Goal: Task Accomplishment & Management: Manage account settings

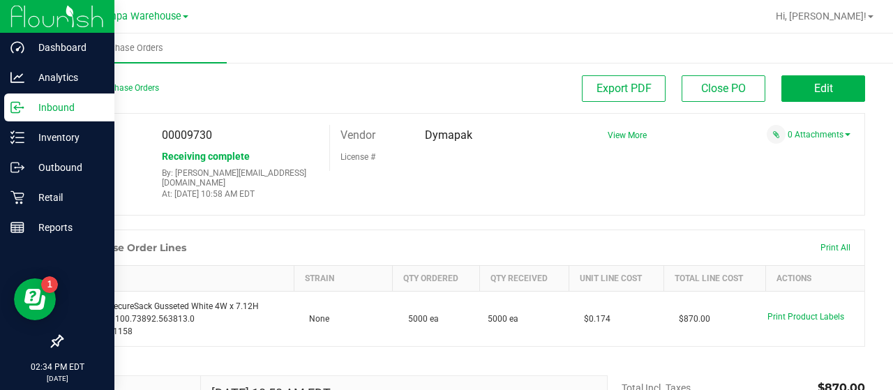
click at [49, 105] on p "Inbound" at bounding box center [66, 107] width 84 height 17
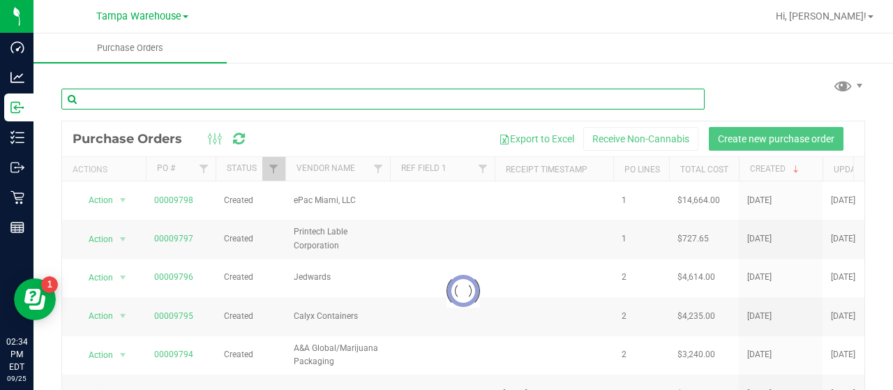
click at [244, 98] on input "text" at bounding box center [382, 99] width 643 height 21
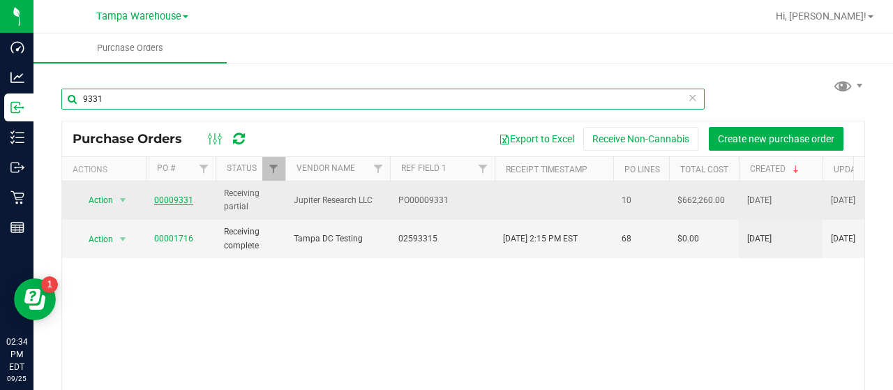
type input "9331"
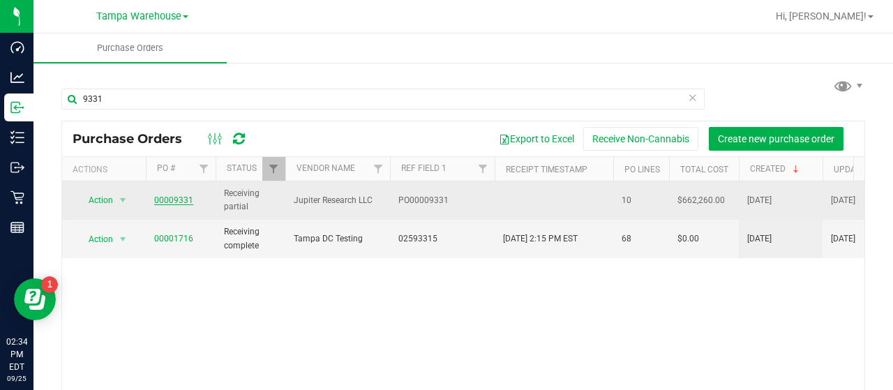
click at [170, 195] on link "00009331" at bounding box center [173, 200] width 39 height 10
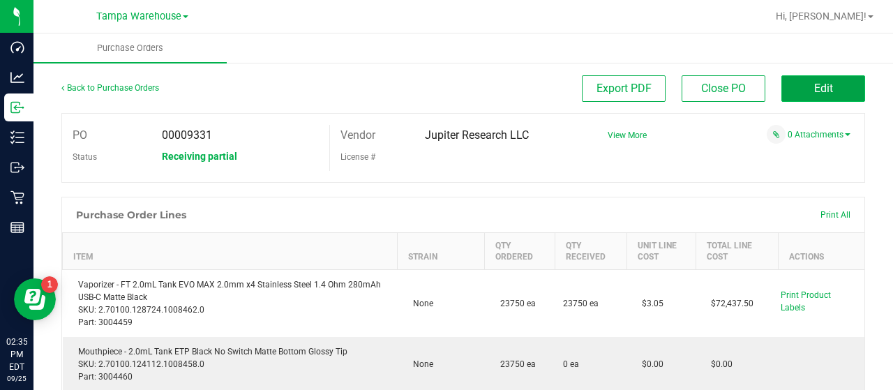
click at [781, 86] on button "Edit" at bounding box center [823, 88] width 84 height 27
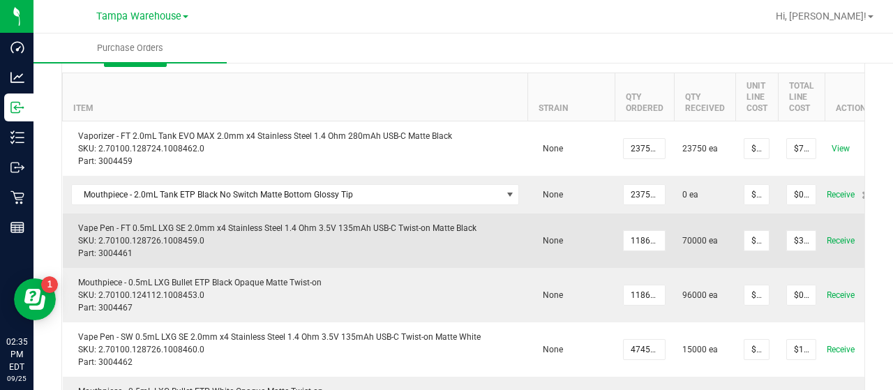
scroll to position [139, 0]
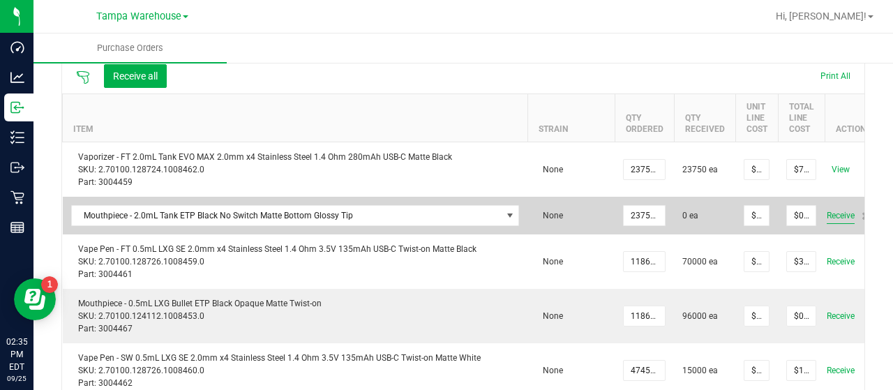
click at [835, 214] on span "Receive" at bounding box center [841, 215] width 28 height 17
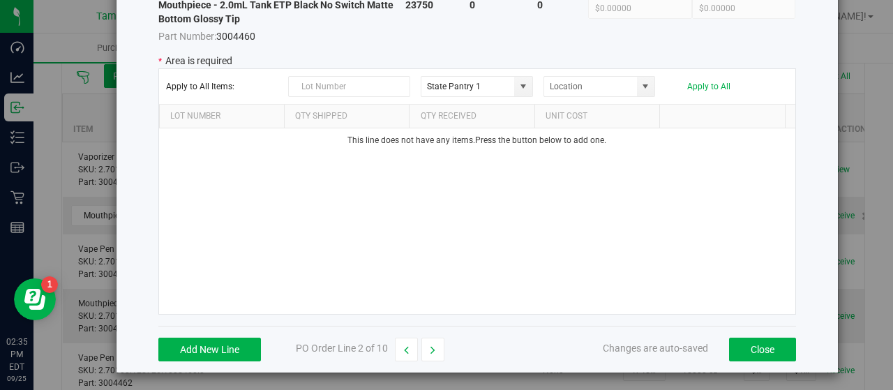
scroll to position [120, 0]
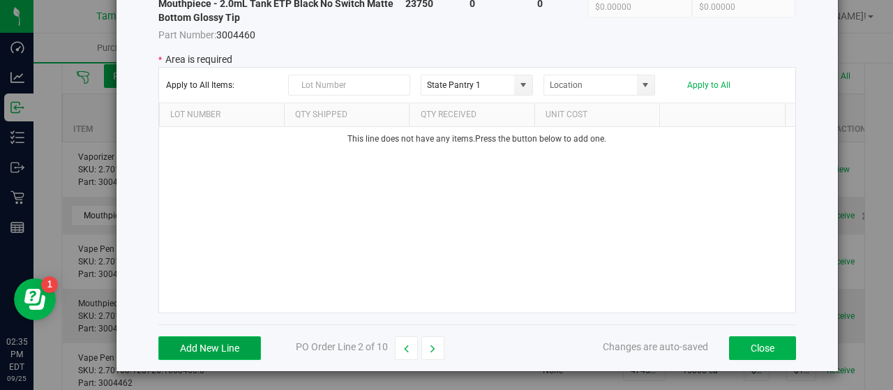
click at [202, 340] on button "Add New Line" at bounding box center [209, 348] width 103 height 24
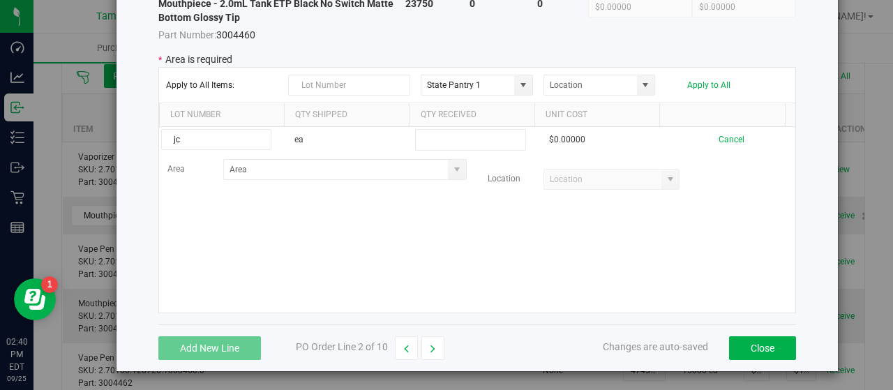
type input "j"
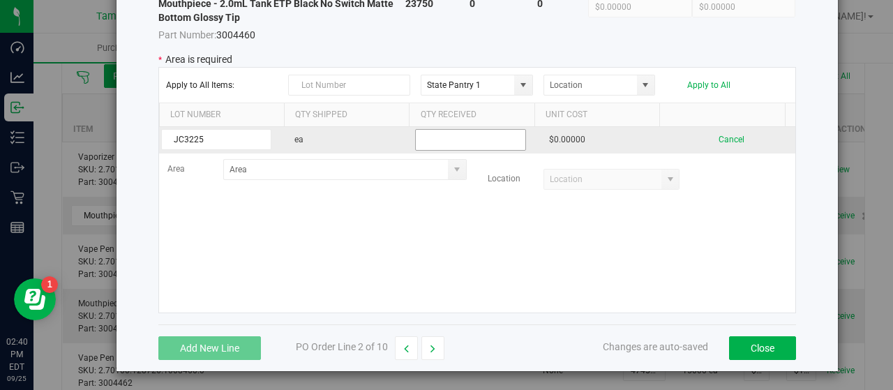
type input "JC3225"
click at [432, 140] on input "text" at bounding box center [470, 140] width 110 height 22
type input "2"
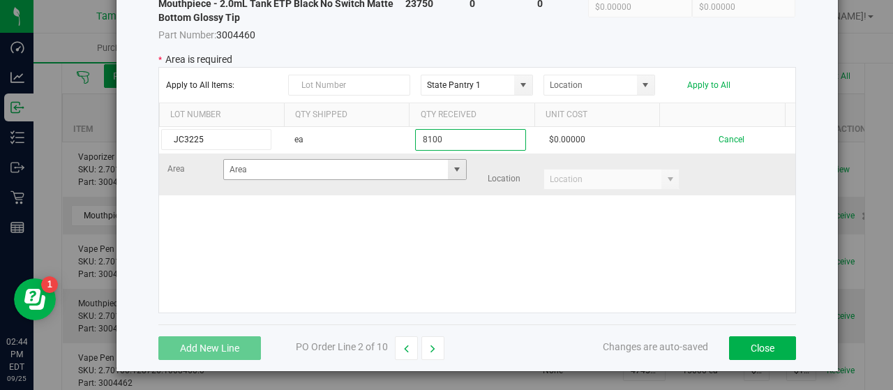
click at [451, 167] on span at bounding box center [456, 169] width 11 height 11
type input "8100"
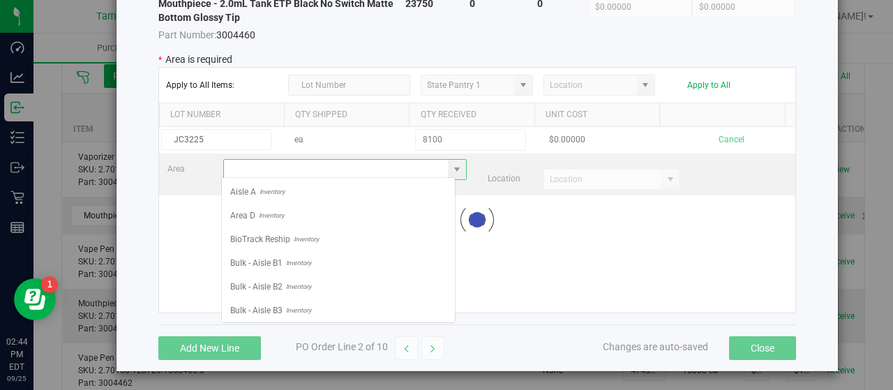
scroll to position [20, 234]
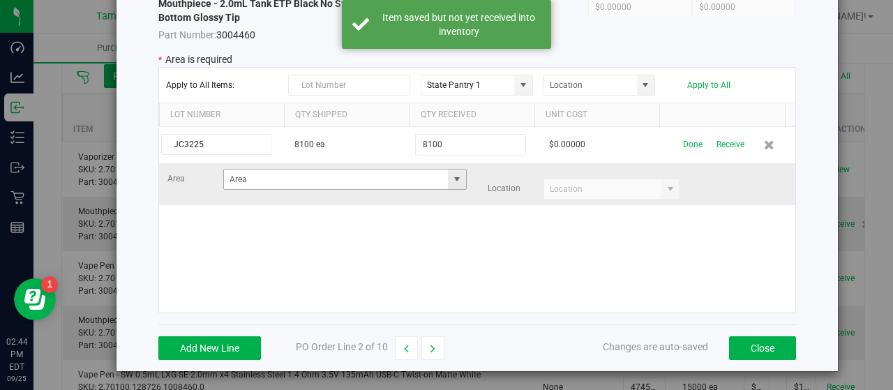
click at [451, 175] on span at bounding box center [456, 179] width 11 height 11
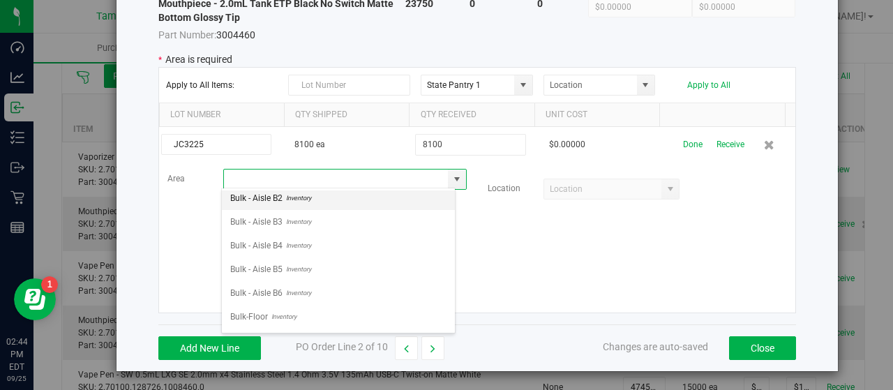
scroll to position [70, 0]
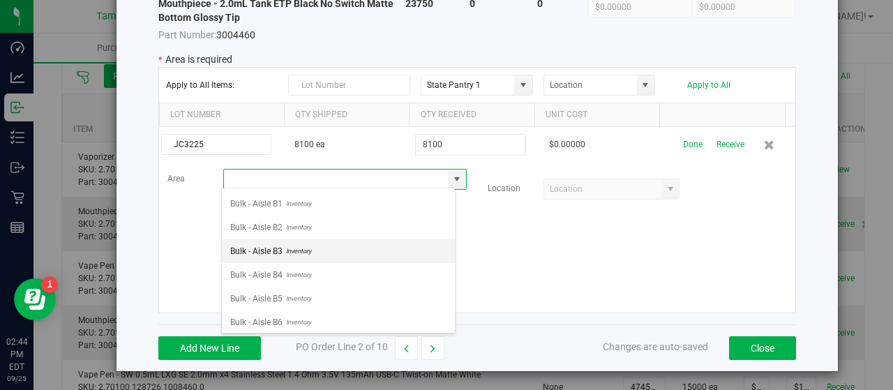
click at [333, 249] on li "Bulk - Aisle B3 Inventory" at bounding box center [338, 251] width 233 height 24
type input "Bulk - Aisle B3"
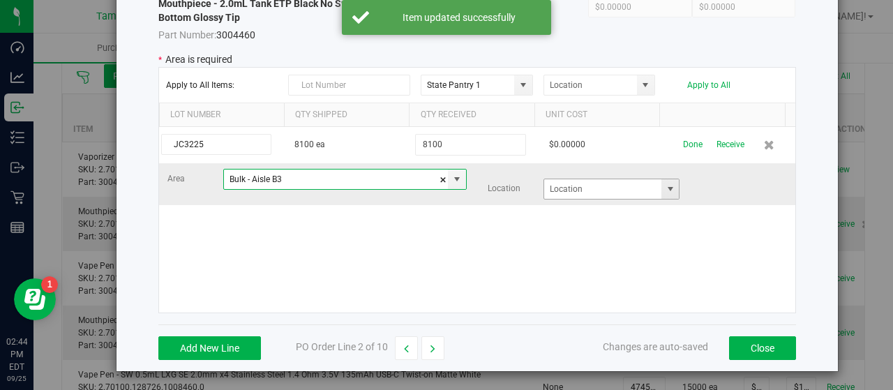
click at [665, 186] on span at bounding box center [670, 188] width 11 height 11
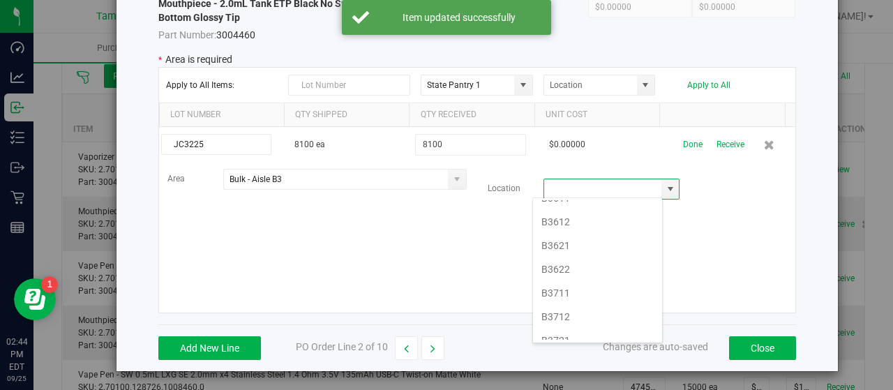
scroll to position [349, 0]
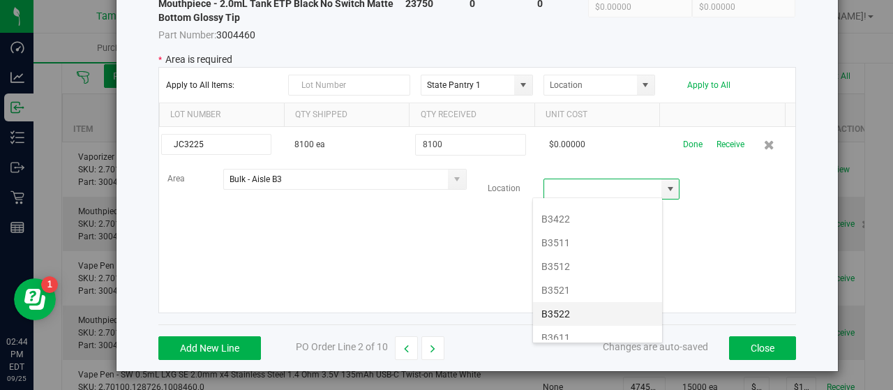
click at [590, 305] on li "B3522" at bounding box center [597, 314] width 129 height 24
type input "B3522"
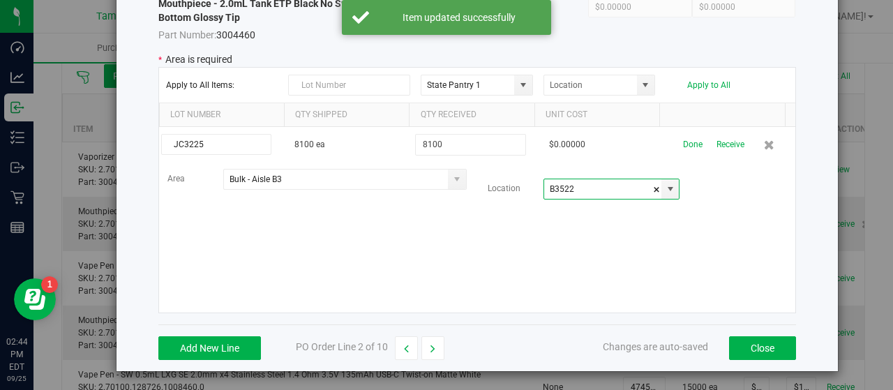
click at [542, 228] on div "JC3225 8100 ea 8100 $0.00000 Done Receive Area Bulk - Aisle B3 Location B3522" at bounding box center [477, 220] width 636 height 186
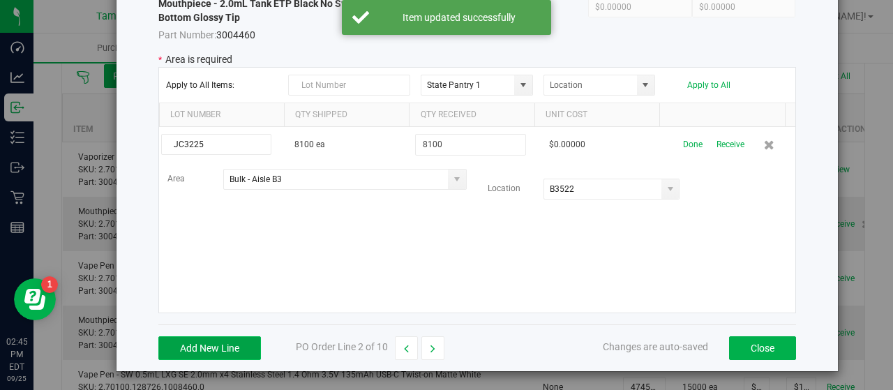
click at [186, 342] on button "Add New Line" at bounding box center [209, 348] width 103 height 24
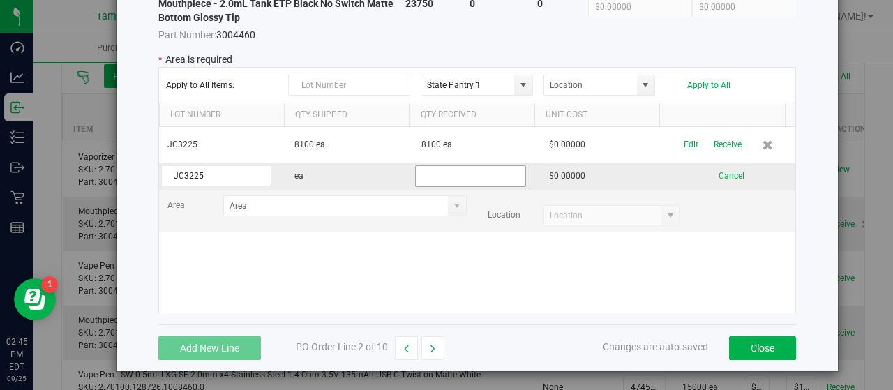
type input "JC3225"
click at [465, 172] on input "text" at bounding box center [470, 176] width 110 height 22
click at [451, 204] on span at bounding box center [456, 205] width 11 height 11
type input "7800"
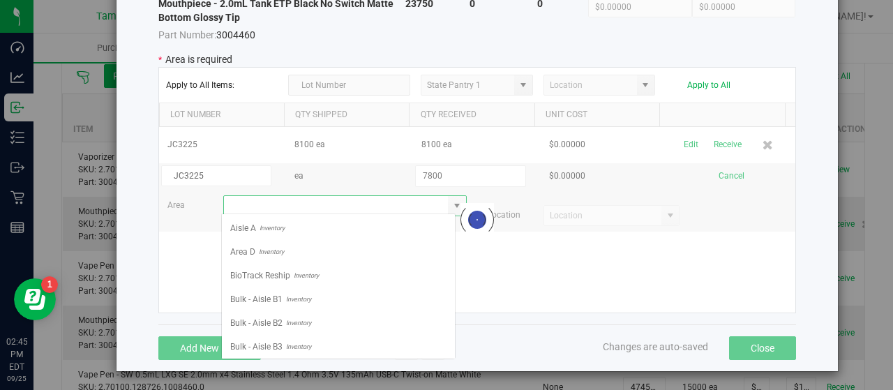
scroll to position [20, 234]
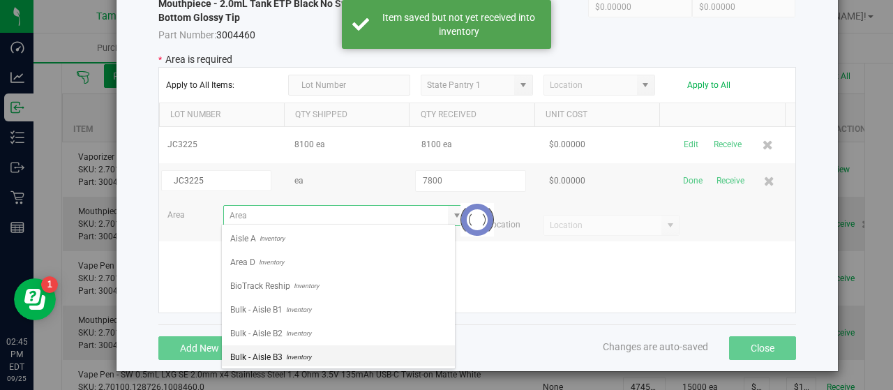
click at [305, 348] on span "PO Order Line 2 of 10" at bounding box center [342, 346] width 92 height 11
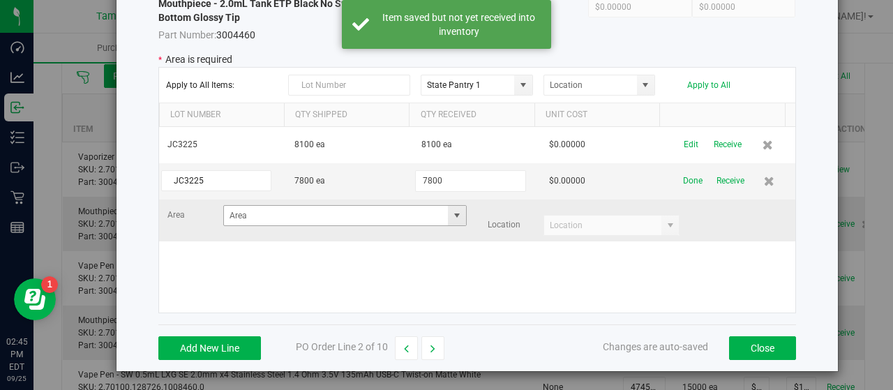
click at [451, 214] on span at bounding box center [456, 215] width 11 height 11
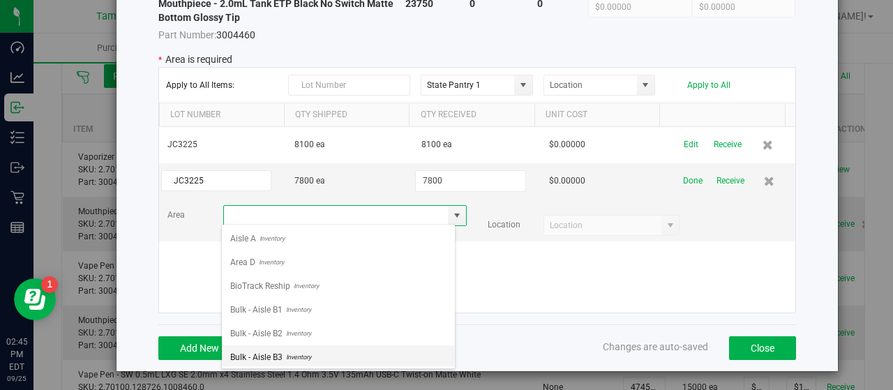
click at [330, 355] on li "Bulk - Aisle B3 Inventory" at bounding box center [338, 357] width 233 height 24
type input "Bulk - Aisle B3"
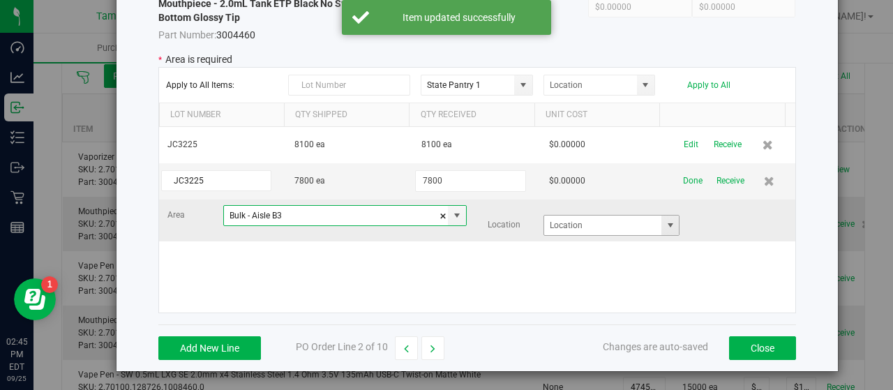
click at [665, 220] on span at bounding box center [670, 225] width 11 height 11
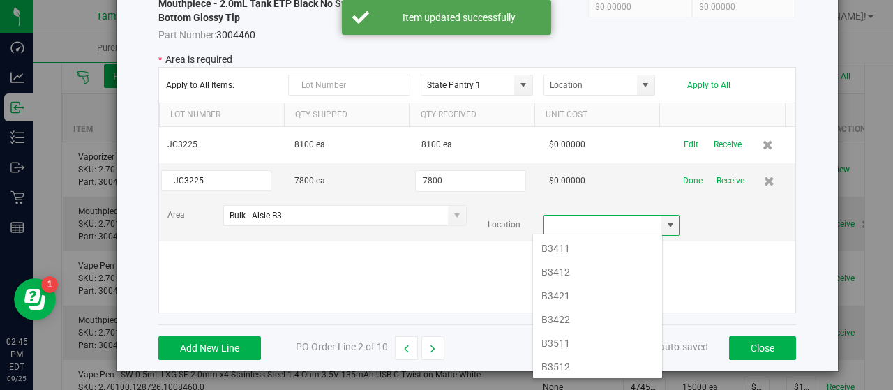
scroll to position [349, 0]
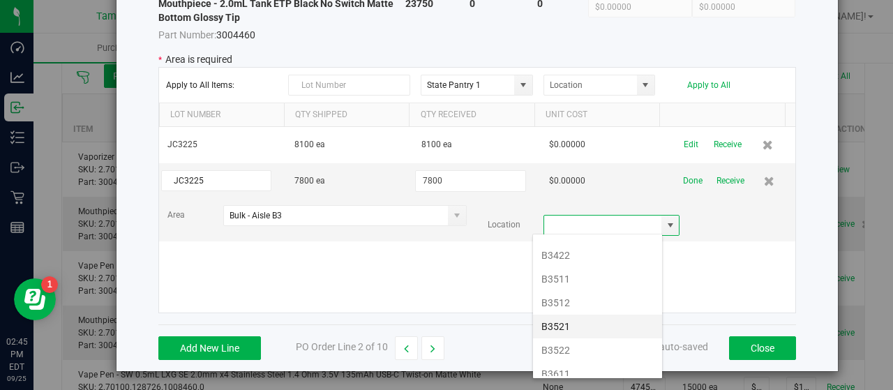
click at [575, 316] on li "B3521" at bounding box center [597, 327] width 129 height 24
type input "B3521"
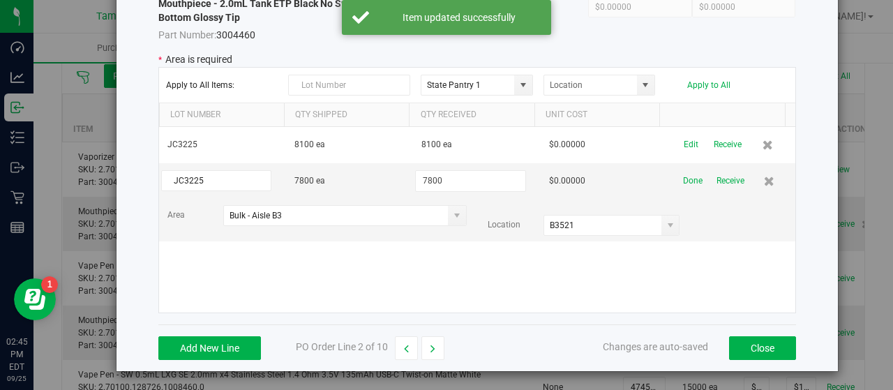
click at [511, 259] on div "JC3225 8100 ea 8100 ea $0.00000 Edit Receive JC3225 7800 ea 7800 $0.00000 Done …" at bounding box center [477, 220] width 636 height 186
click at [195, 343] on button "Add New Line" at bounding box center [209, 348] width 103 height 24
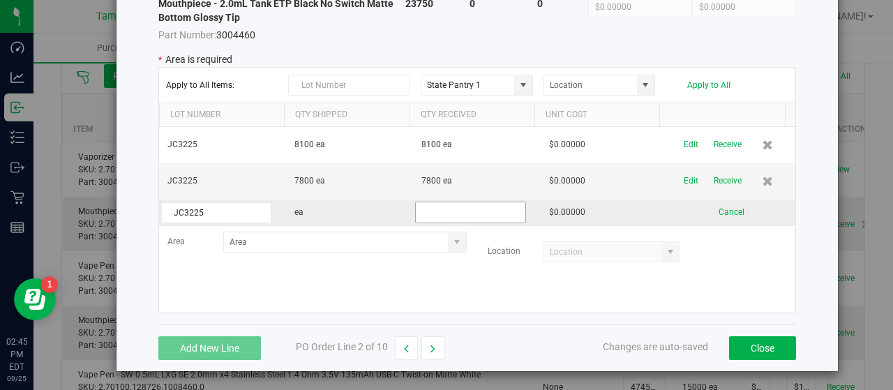
type input "JC3225"
click at [487, 209] on input "text" at bounding box center [470, 213] width 110 height 22
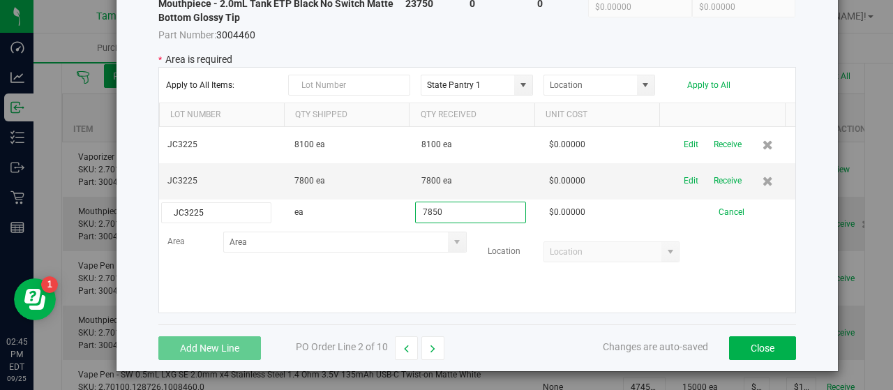
type input "7850"
click at [491, 274] on kendo-grid-list "JC3225 8100 ea 8100 ea $0.00000 Edit Receive JC3225 7800 ea 7800 ea $0.00000 Ed…" at bounding box center [477, 220] width 636 height 186
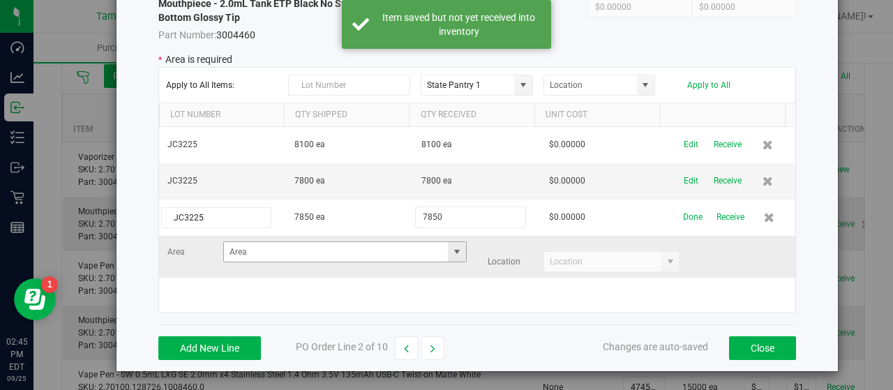
click at [451, 248] on span at bounding box center [456, 251] width 11 height 11
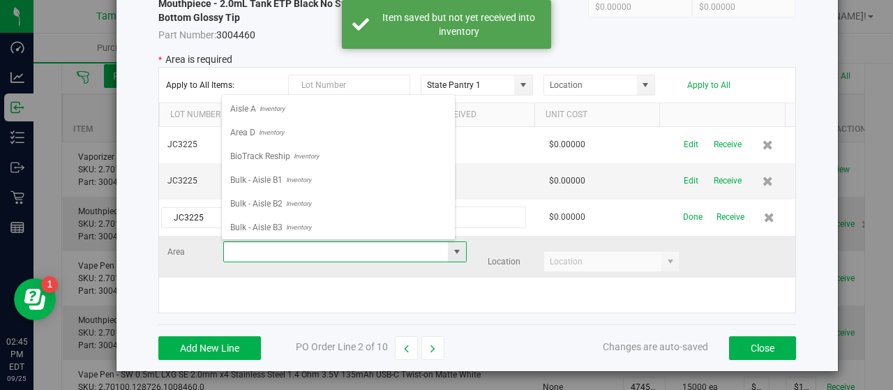
scroll to position [20, 234]
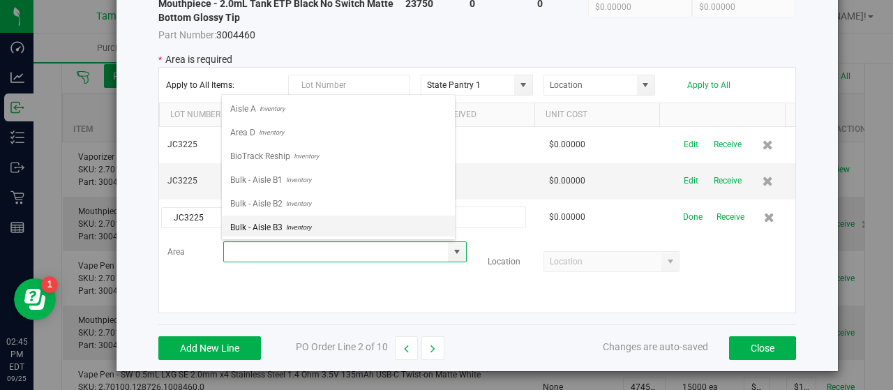
click at [334, 220] on li "Bulk - Aisle B3 Inventory" at bounding box center [338, 228] width 233 height 24
type input "Bulk - Aisle B3"
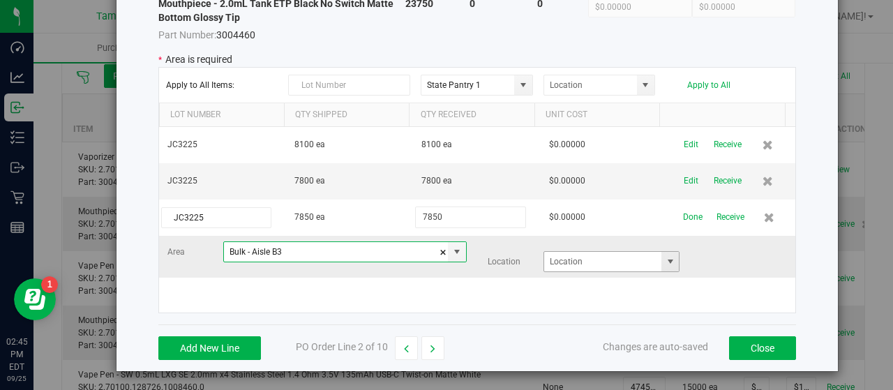
click at [665, 257] on span at bounding box center [670, 261] width 11 height 11
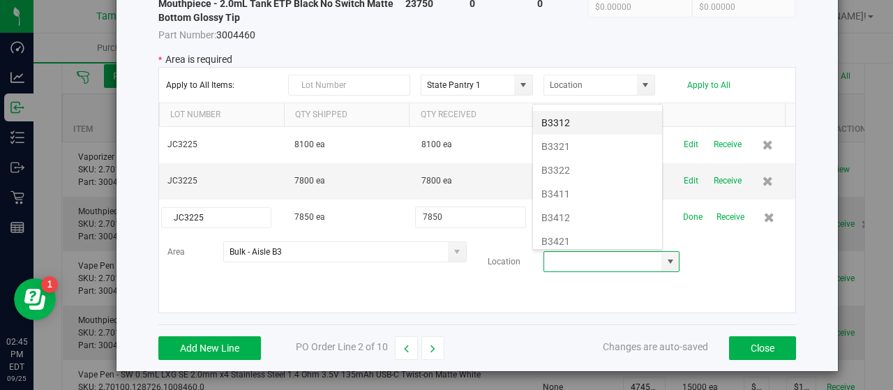
scroll to position [279, 0]
click at [584, 185] on li "B3422" at bounding box center [597, 195] width 129 height 24
type input "B3422"
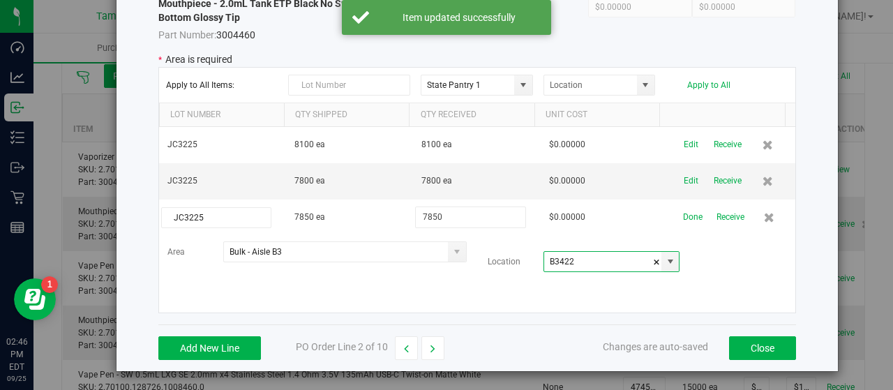
click at [460, 282] on div "JC3225 8100 ea 8100 ea $0.00000 Edit Receive JC3225 7800 ea 7800 ea $0.00000 Ed…" at bounding box center [477, 220] width 636 height 186
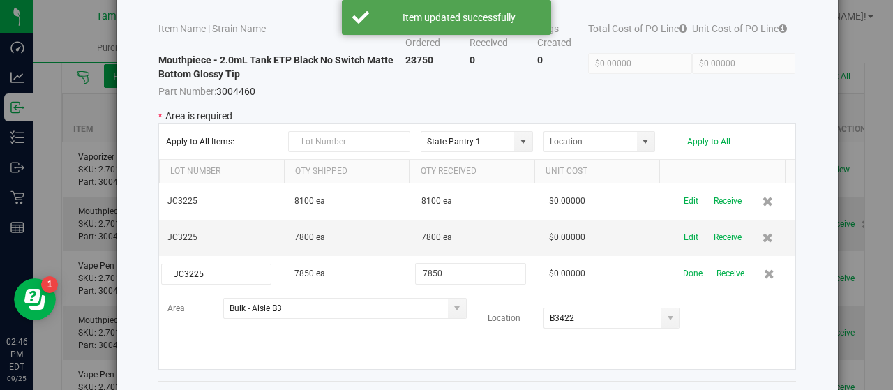
scroll to position [0, 0]
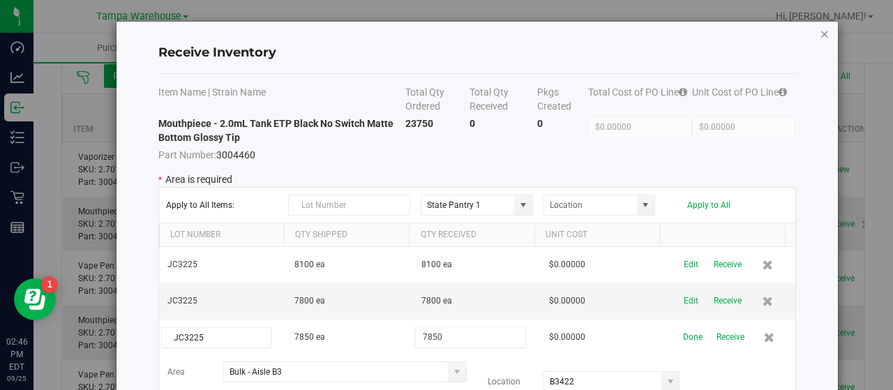
click at [820, 31] on icon "Close modal" at bounding box center [825, 33] width 10 height 17
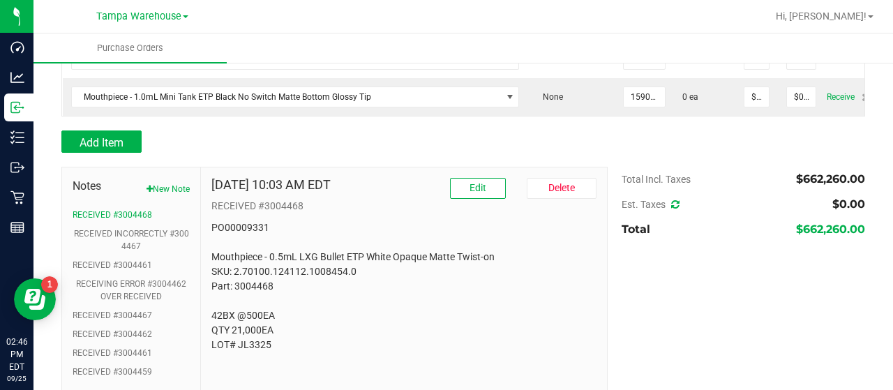
scroll to position [670, 0]
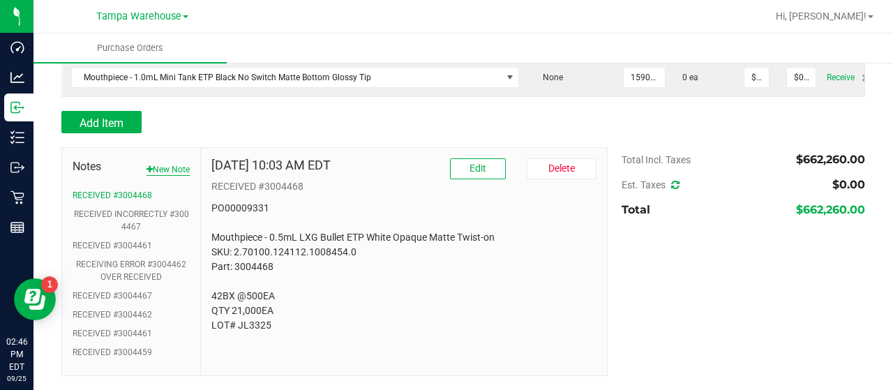
click at [168, 167] on button "New Note" at bounding box center [167, 169] width 43 height 13
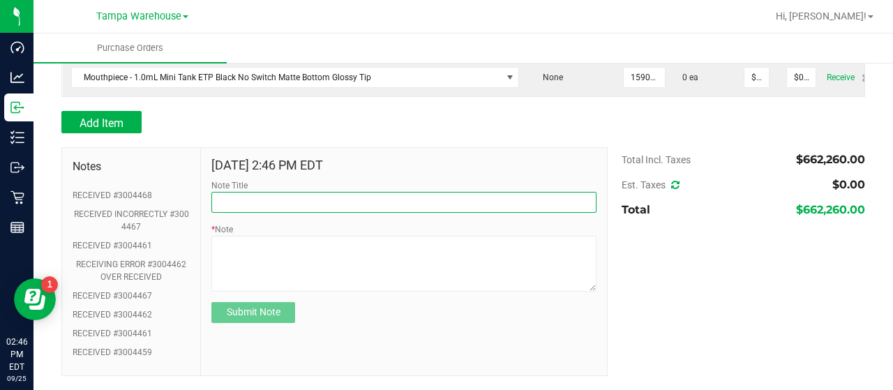
click at [296, 203] on input "Note Title" at bounding box center [403, 202] width 385 height 21
type input "RECEIVED #3004460"
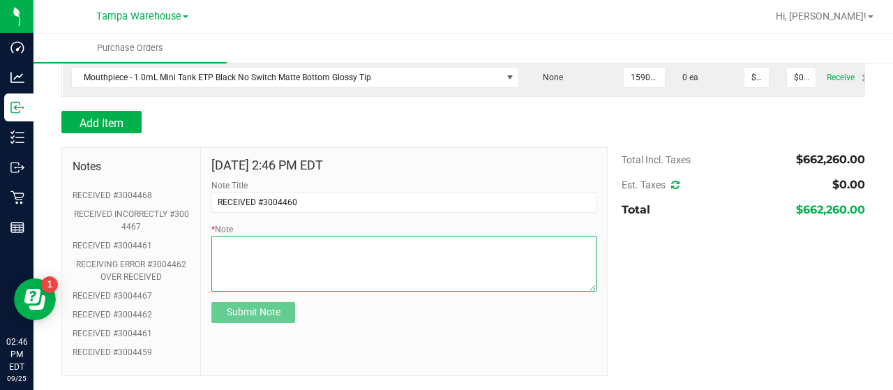
click at [349, 244] on textarea "* Note" at bounding box center [403, 264] width 385 height 56
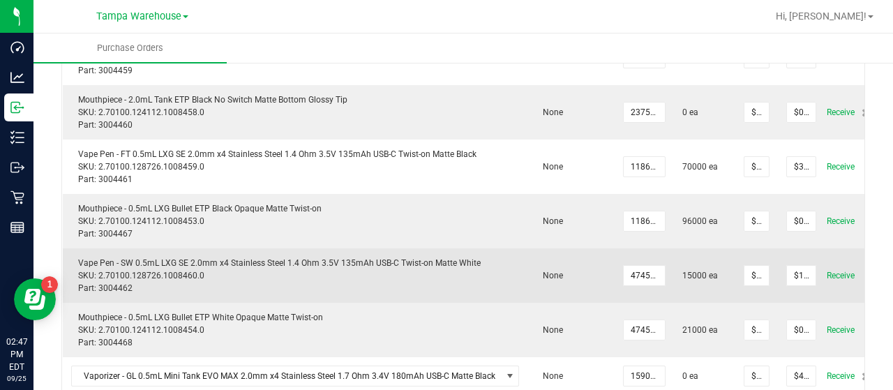
scroll to position [181, 0]
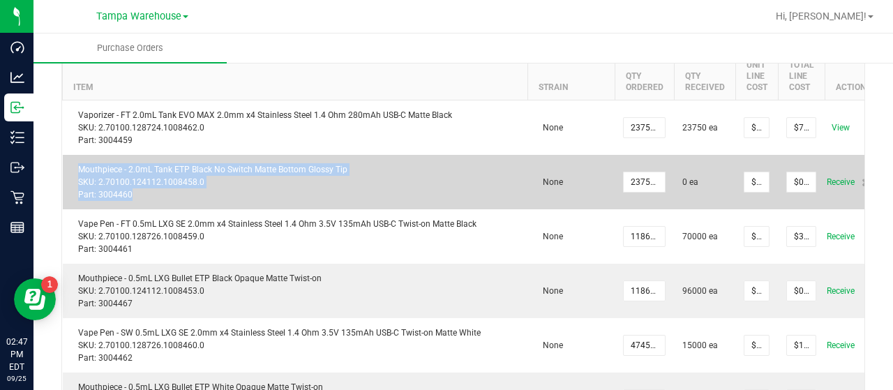
drag, startPoint x: 80, startPoint y: 167, endPoint x: 131, endPoint y: 192, distance: 57.4
click at [131, 192] on div "Mouthpiece - 2.0mL Tank ETP Black No Switch Matte Bottom Glossy Tip SKU: 2.7010…" at bounding box center [295, 182] width 448 height 38
copy div "Mouthpiece - 2.0mL Tank ETP Black No Switch Matte Bottom Glossy Tip SKU: 2.7010…"
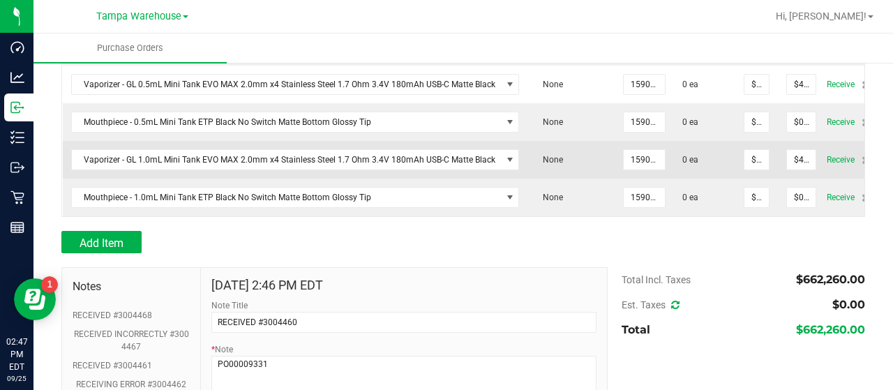
scroll to position [600, 0]
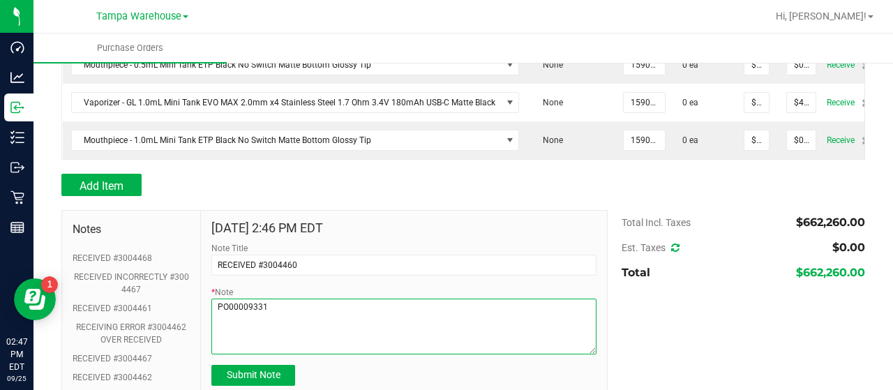
drag, startPoint x: 302, startPoint y: 315, endPoint x: 304, endPoint y: 308, distance: 7.3
click at [302, 315] on textarea "* Note" at bounding box center [403, 327] width 385 height 56
paste textarea "Mouthpiece - 2.0mL Tank ETP Black No Switch Matte Bottom Glossy Tip SKU: 2.7010…"
type textarea "PO00009331 Mouthpiece - 2.0mL Tank ETP Black No Switch Matte Bottom Glossy Tip …"
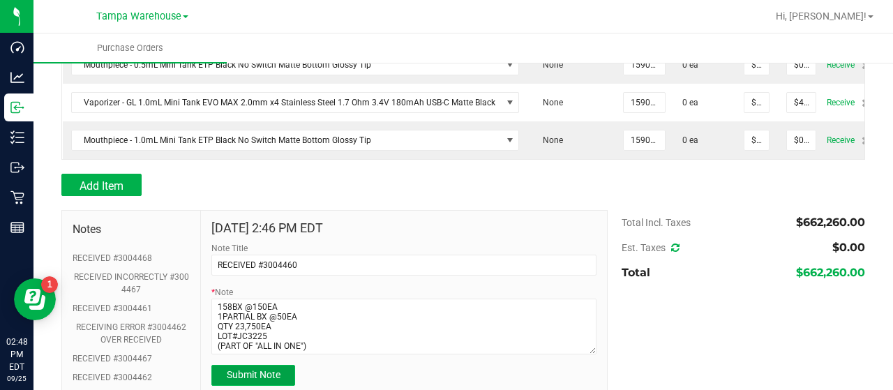
click at [275, 377] on button "Submit Note" at bounding box center [253, 375] width 84 height 21
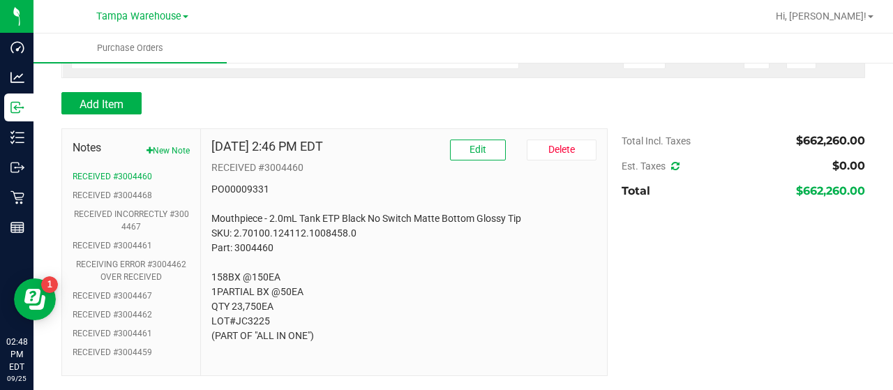
scroll to position [688, 0]
click at [169, 150] on button "New Note" at bounding box center [167, 150] width 43 height 13
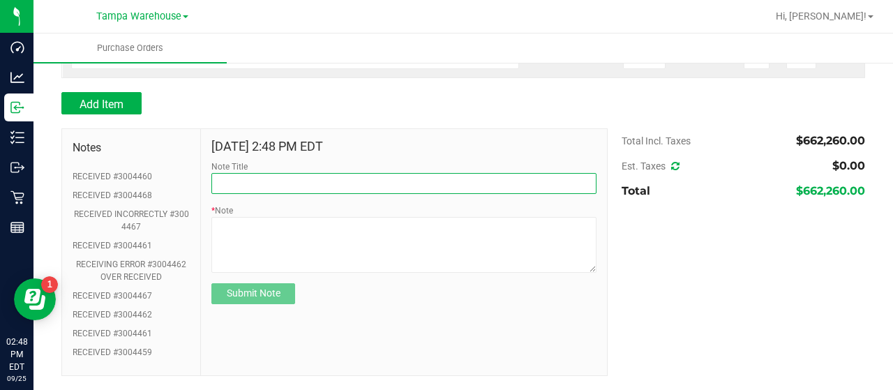
click at [311, 183] on input "Note Title" at bounding box center [403, 183] width 385 height 21
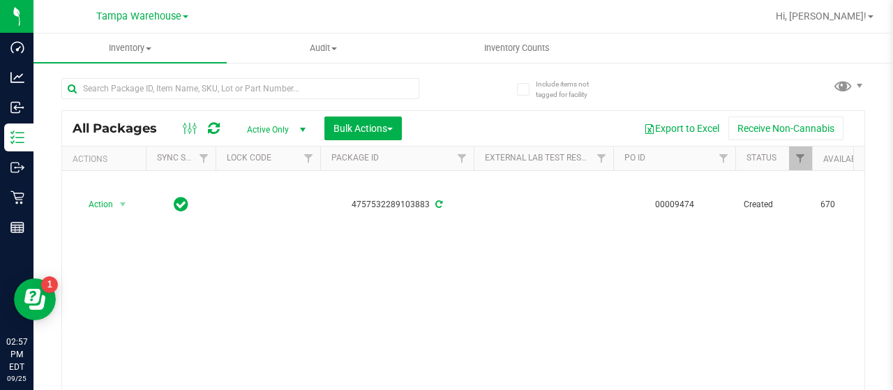
scroll to position [0, 1381]
